Goal: Information Seeking & Learning: Learn about a topic

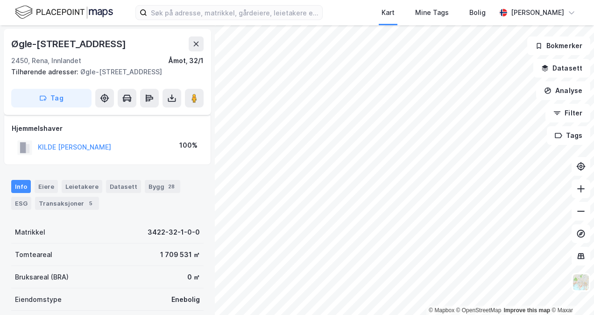
scroll to position [194, 0]
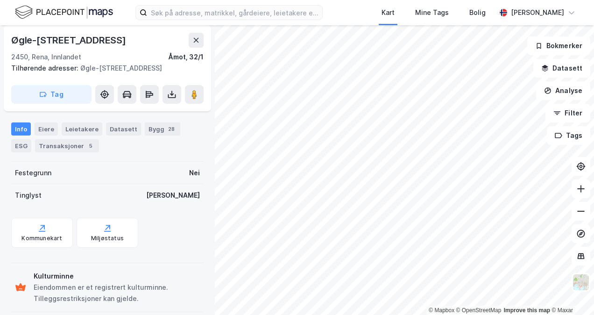
click at [388, 314] on html "Kart Mine Tags Bolig Kristin Woje Ellingsen © Mapbox © OpenStreetMap Improve th…" at bounding box center [297, 157] width 594 height 315
click at [420, 314] on html "Kart Mine Tags Bolig Kristin Woje Ellingsen © Mapbox © OpenStreetMap Improve th…" at bounding box center [297, 157] width 594 height 315
click at [430, 314] on html "Kart Mine Tags Bolig Kristin Woje Ellingsen © Mapbox © OpenStreetMap Improve th…" at bounding box center [297, 157] width 594 height 315
click at [578, 212] on icon at bounding box center [580, 210] width 9 height 9
click at [579, 215] on icon at bounding box center [580, 210] width 9 height 9
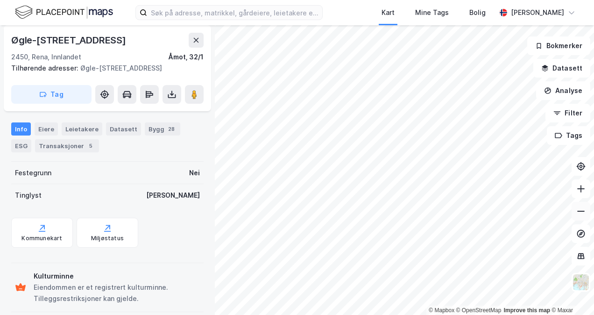
click at [579, 215] on icon at bounding box center [580, 210] width 9 height 9
click at [582, 190] on icon at bounding box center [580, 188] width 9 height 9
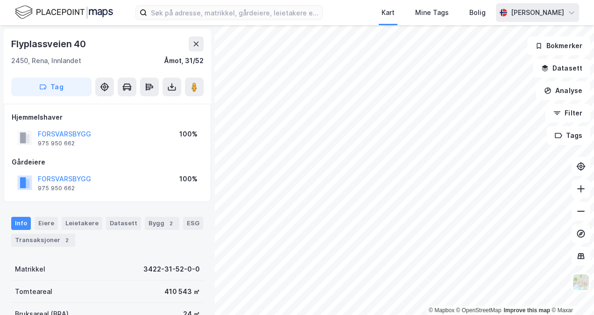
click at [571, 14] on icon at bounding box center [571, 12] width 7 height 7
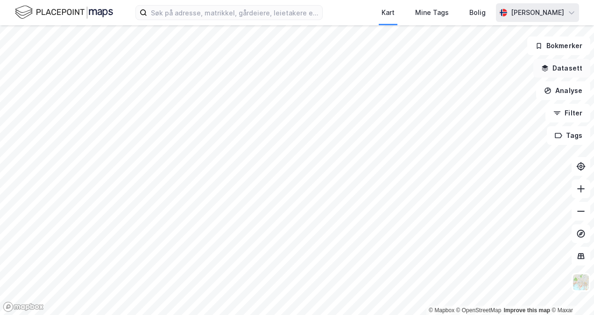
click at [552, 65] on button "Datasett" at bounding box center [561, 68] width 57 height 19
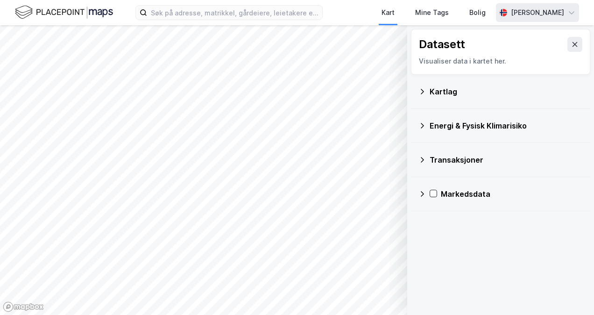
click at [451, 156] on div "Transaksjoner" at bounding box center [506, 159] width 153 height 11
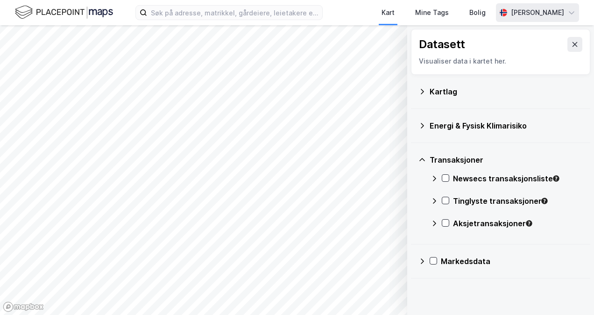
click at [475, 179] on div "Newsecs transaksjonsliste" at bounding box center [518, 178] width 130 height 11
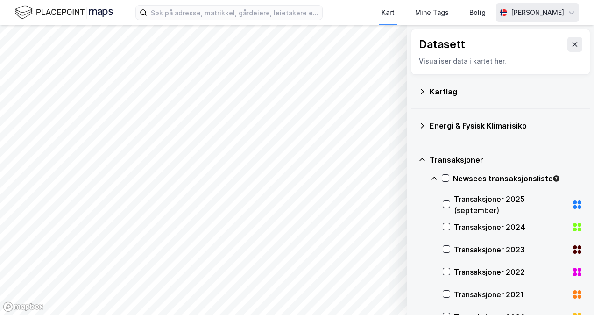
click at [470, 204] on div "Transaksjoner 2025 (september)" at bounding box center [511, 204] width 114 height 22
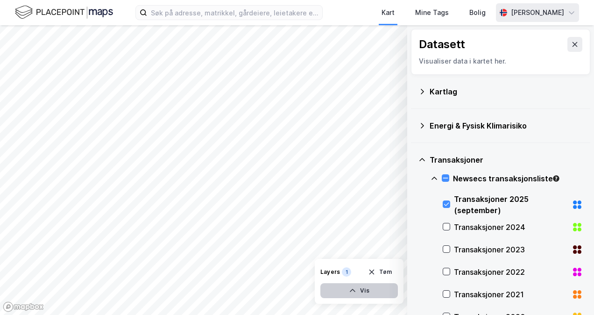
click at [354, 290] on icon "button" at bounding box center [353, 290] width 6 height 3
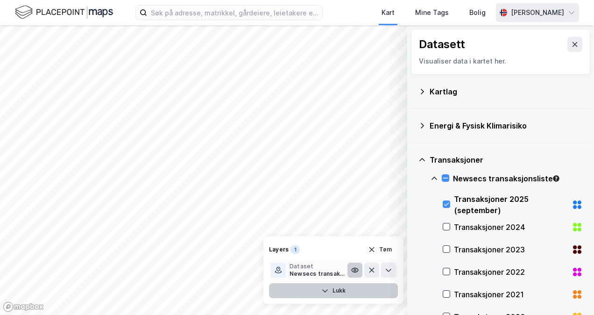
click at [356, 272] on icon at bounding box center [355, 270] width 7 height 4
click at [357, 267] on icon at bounding box center [354, 269] width 7 height 7
click at [326, 291] on icon "button" at bounding box center [324, 290] width 7 height 7
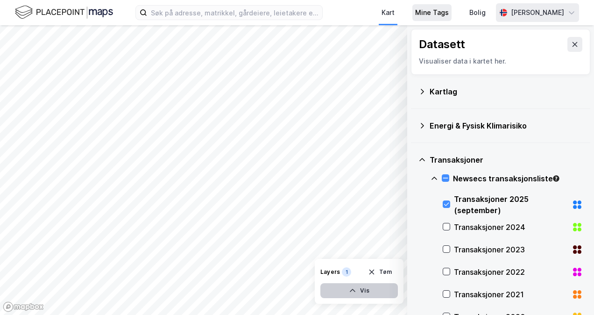
click at [415, 14] on div "Mine Tags" at bounding box center [432, 12] width 34 height 11
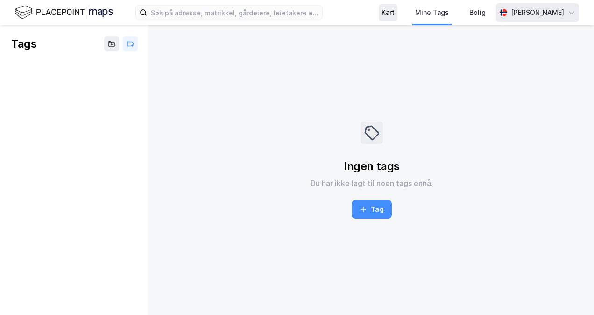
click at [381, 11] on div "Kart" at bounding box center [387, 12] width 13 height 11
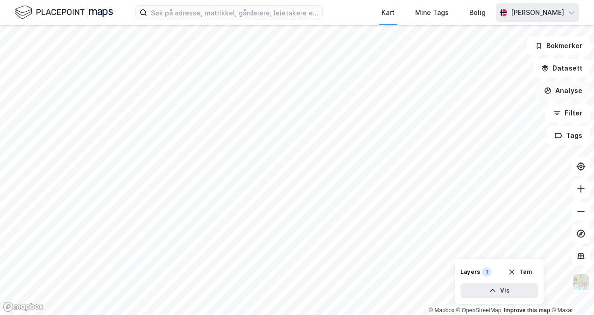
click at [550, 90] on icon "button" at bounding box center [548, 91] width 6 height 4
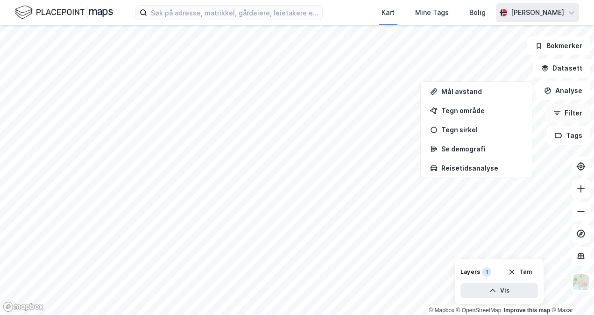
click at [564, 115] on button "Filter" at bounding box center [567, 113] width 45 height 19
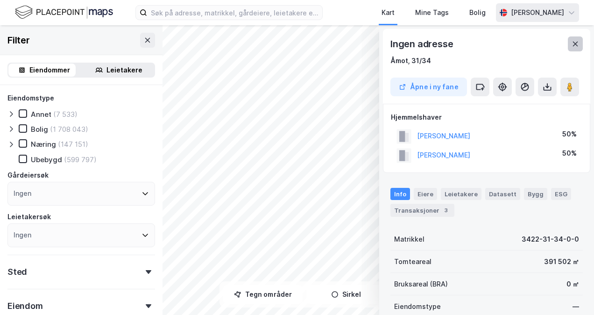
click at [578, 41] on icon at bounding box center [574, 43] width 7 height 7
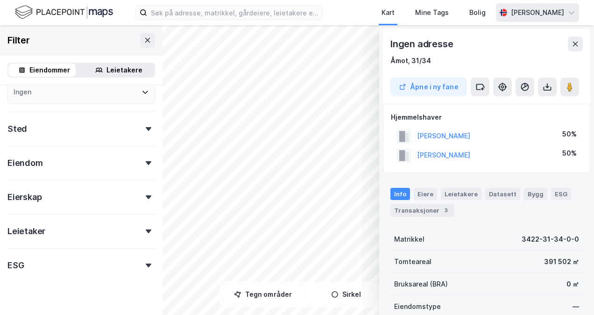
scroll to position [143, 0]
click at [146, 162] on icon at bounding box center [149, 163] width 6 height 4
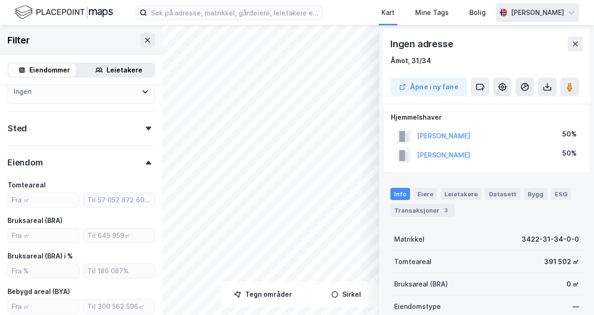
click at [146, 163] on icon at bounding box center [149, 163] width 6 height 4
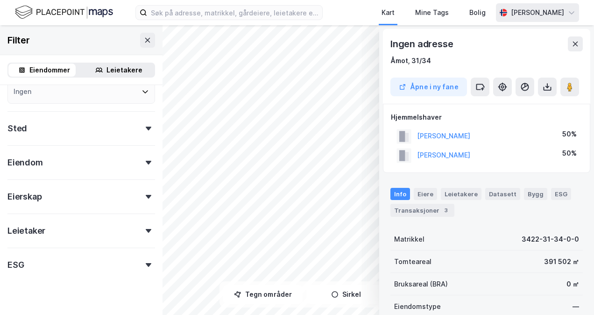
click at [91, 132] on div "Sted" at bounding box center [81, 124] width 148 height 27
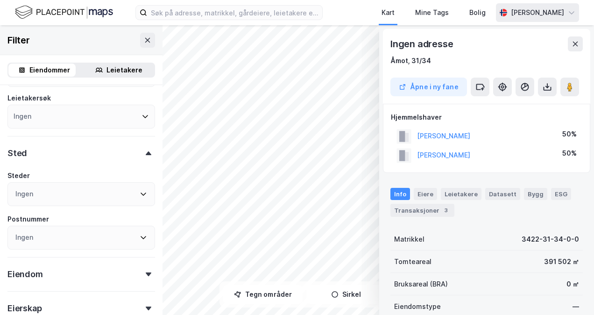
scroll to position [56, 0]
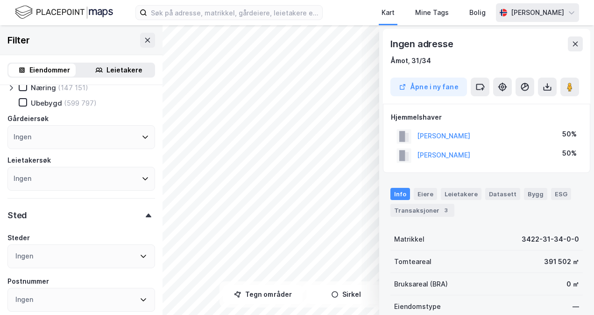
click at [142, 137] on icon at bounding box center [145, 137] width 6 height 3
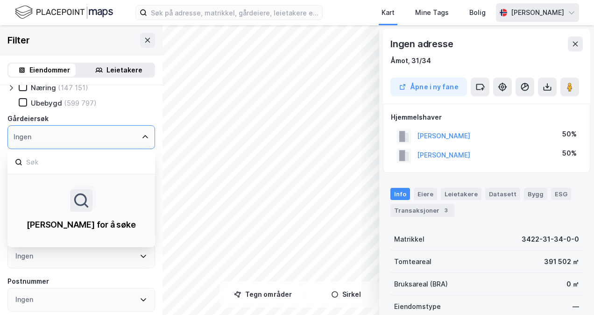
click at [142, 137] on icon at bounding box center [145, 136] width 6 height 3
click at [141, 136] on icon at bounding box center [144, 136] width 7 height 7
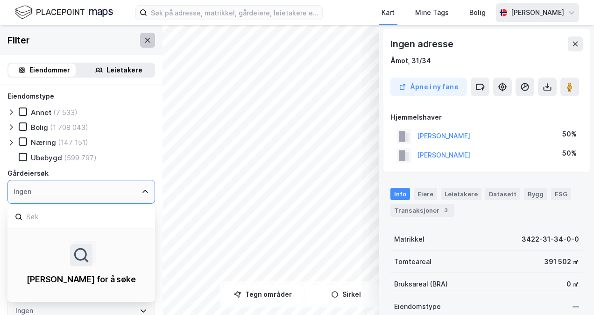
click at [144, 42] on icon at bounding box center [147, 39] width 7 height 7
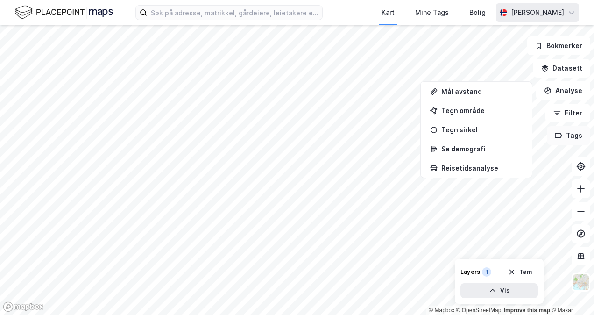
click at [566, 138] on button "Tags" at bounding box center [568, 135] width 43 height 19
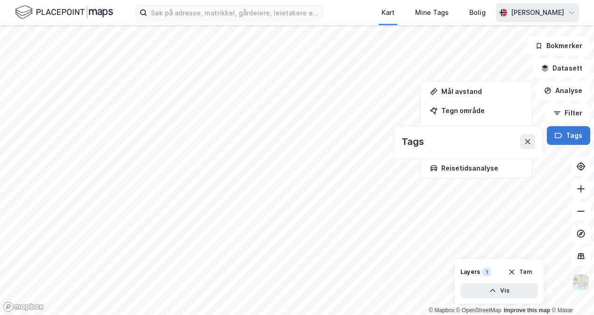
click at [566, 138] on button "Tags" at bounding box center [568, 135] width 43 height 19
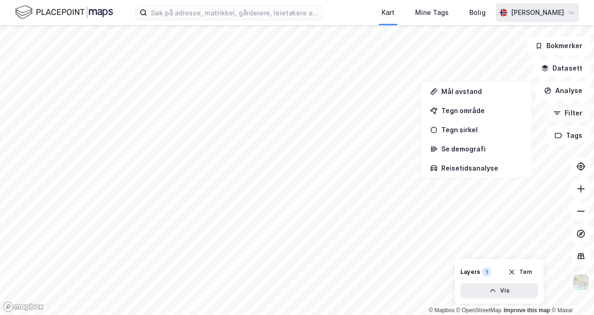
click at [564, 115] on button "Filter" at bounding box center [567, 113] width 45 height 19
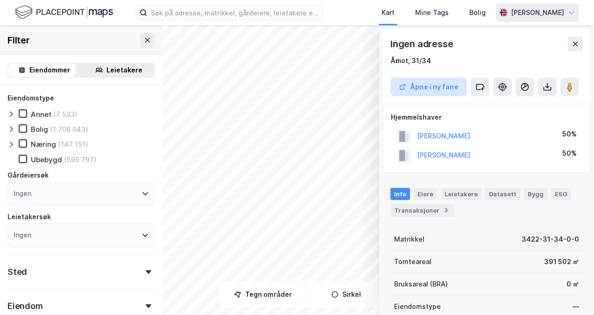
click at [430, 88] on button "Åpne i ny fane" at bounding box center [428, 87] width 77 height 19
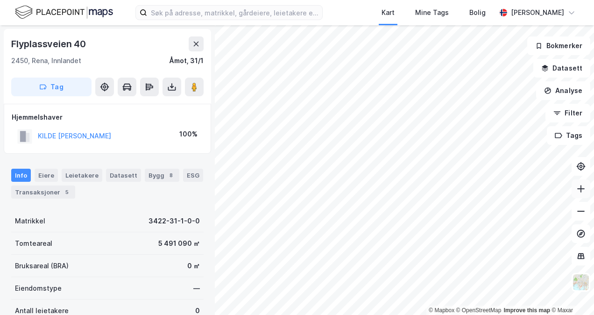
click at [574, 190] on button at bounding box center [580, 188] width 19 height 19
click at [381, 14] on div "Kart" at bounding box center [387, 12] width 13 height 11
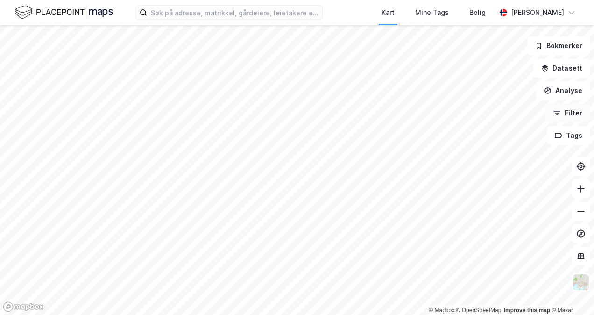
click at [565, 115] on button "Filter" at bounding box center [567, 113] width 45 height 19
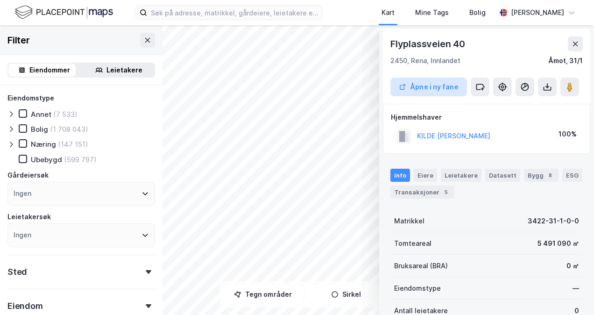
click at [431, 88] on button "Åpne i ny fane" at bounding box center [428, 87] width 77 height 19
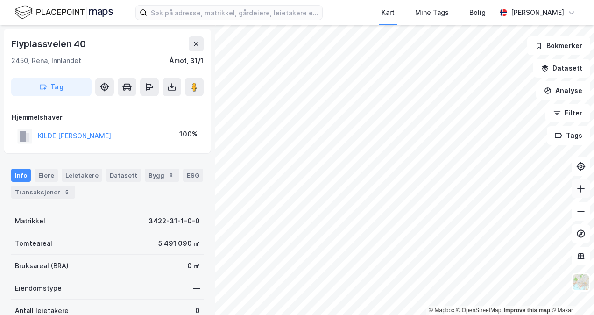
click at [579, 192] on icon at bounding box center [580, 188] width 9 height 9
